Goal: Check status

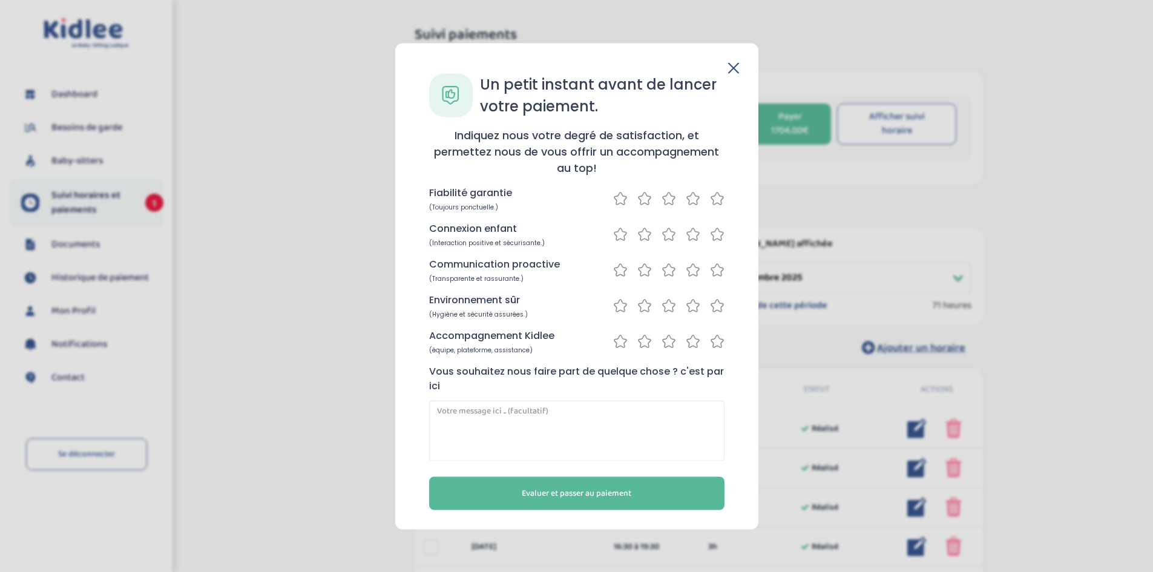
select select "septembre 2025"
click at [691, 199] on icon at bounding box center [693, 198] width 15 height 15
click at [697, 230] on icon at bounding box center [693, 233] width 15 height 15
click at [696, 266] on icon at bounding box center [693, 269] width 15 height 15
click at [694, 301] on icon at bounding box center [693, 306] width 12 height 12
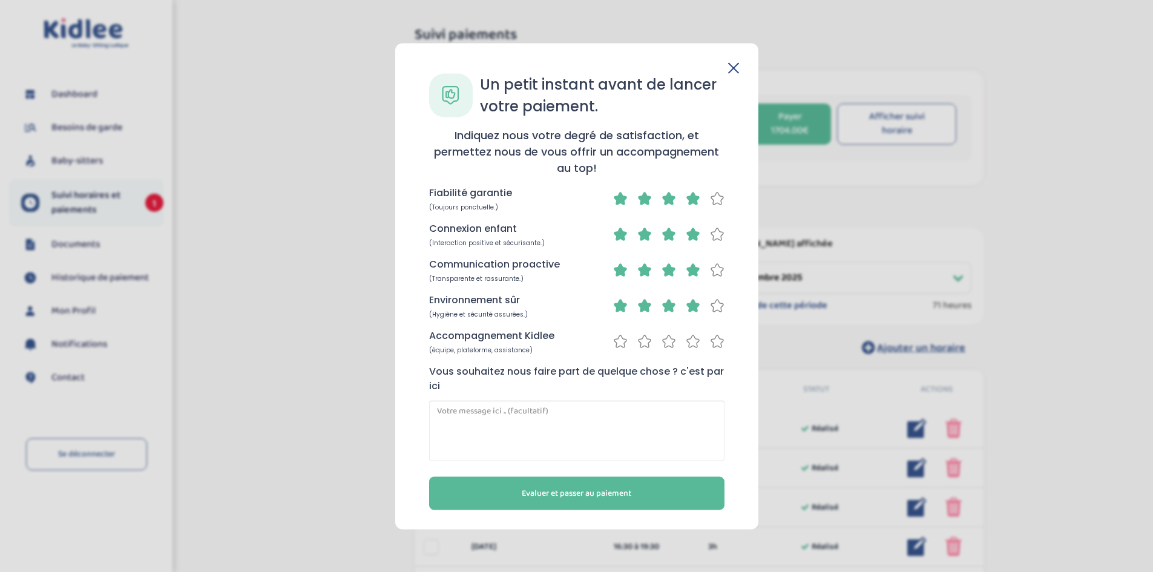
click at [687, 343] on icon at bounding box center [693, 341] width 15 height 15
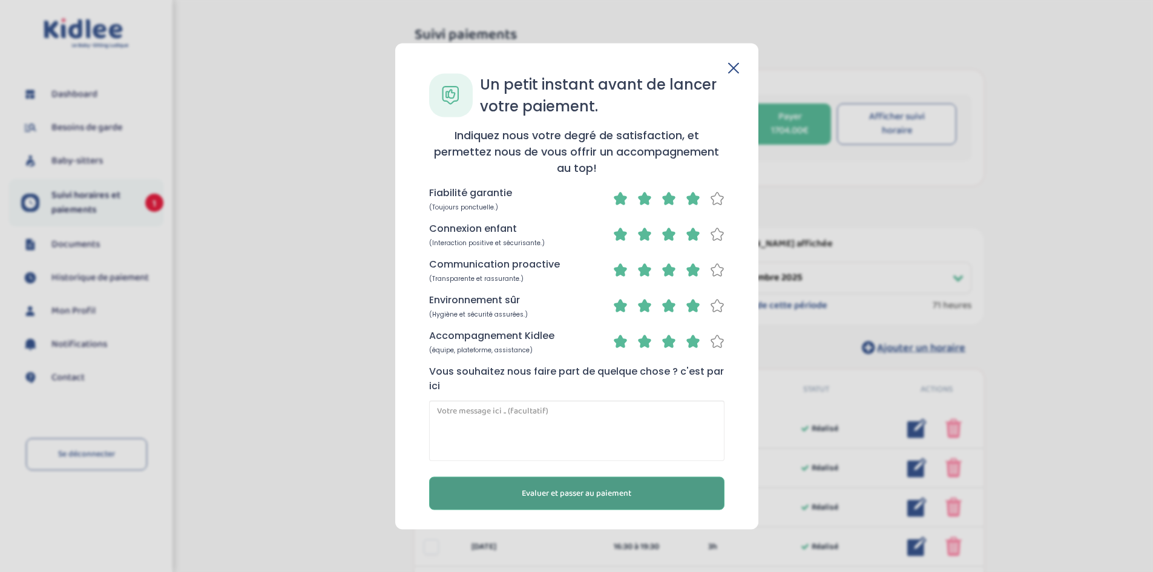
click at [570, 499] on span "Evaluer et passer au paiement" at bounding box center [577, 493] width 110 height 13
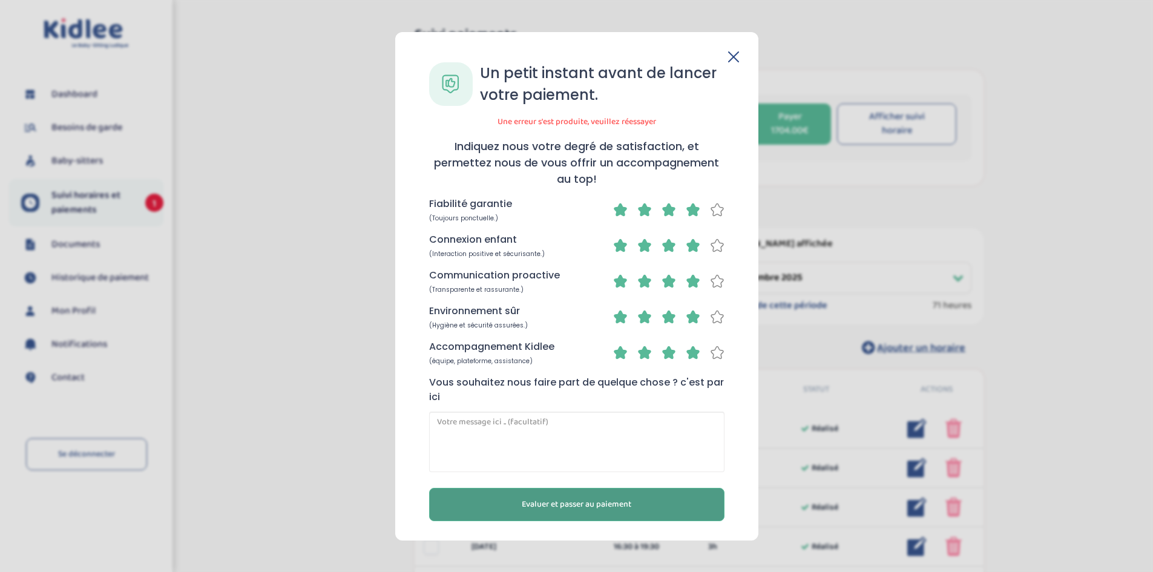
click at [599, 506] on span "Evaluer et passer au paiement" at bounding box center [577, 504] width 110 height 13
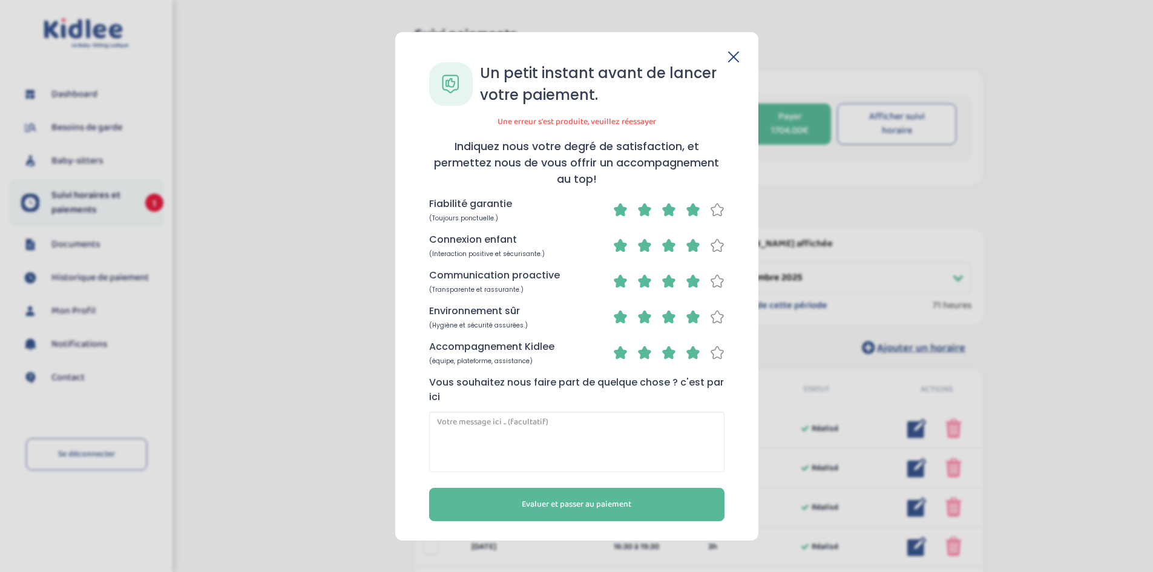
click at [739, 51] on div "Un petit instant avant de lancer votre paiement. Une erreur s'est produite, veu…" at bounding box center [576, 286] width 363 height 509
click at [724, 59] on header at bounding box center [577, 56] width 325 height 11
click at [732, 59] on icon at bounding box center [733, 56] width 11 height 11
